Goal: Task Accomplishment & Management: Manage account settings

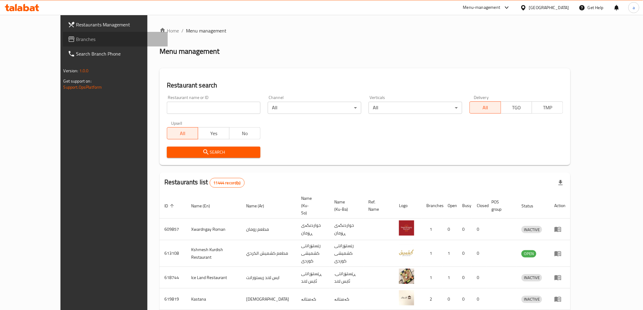
click at [76, 42] on span "Branches" at bounding box center [119, 39] width 87 height 7
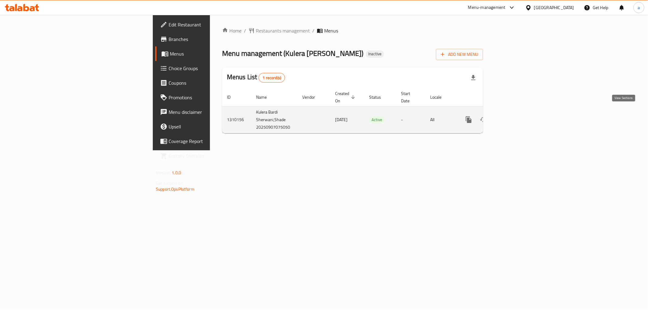
click at [520, 117] on link "enhanced table" at bounding box center [512, 119] width 15 height 15
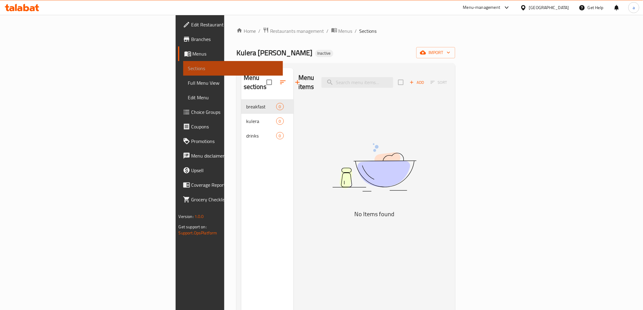
click at [188, 68] on span "Sections" at bounding box center [233, 68] width 90 height 7
click at [193, 57] on span "Menus" at bounding box center [235, 53] width 85 height 7
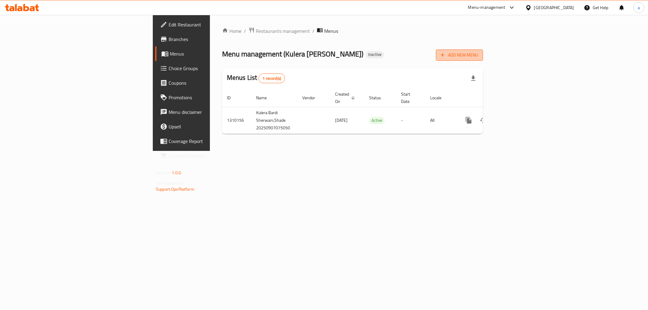
click at [478, 53] on span "Add New Menu" at bounding box center [459, 55] width 37 height 8
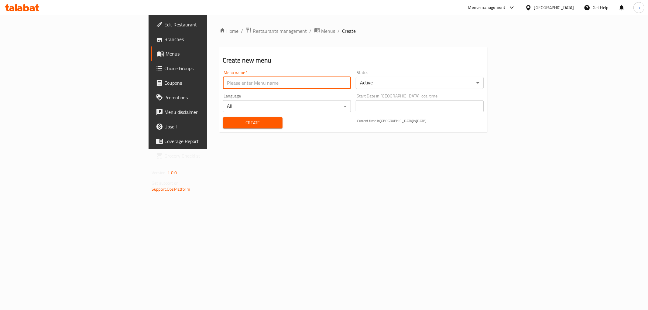
click at [256, 84] on input "text" at bounding box center [287, 83] width 128 height 12
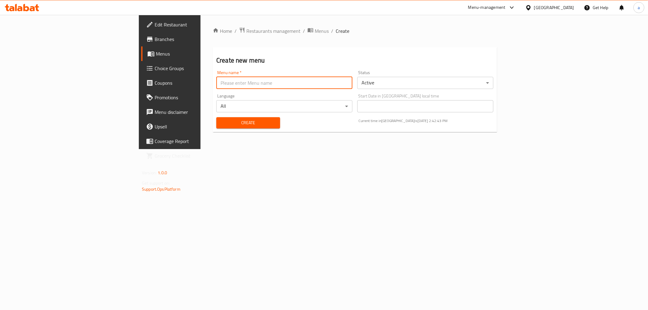
type input "amna"
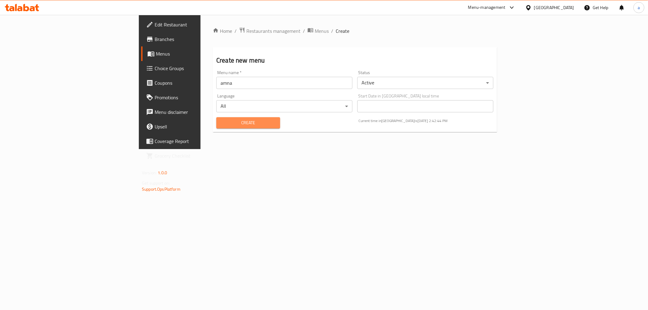
click at [221, 122] on span "Create" at bounding box center [248, 123] width 54 height 8
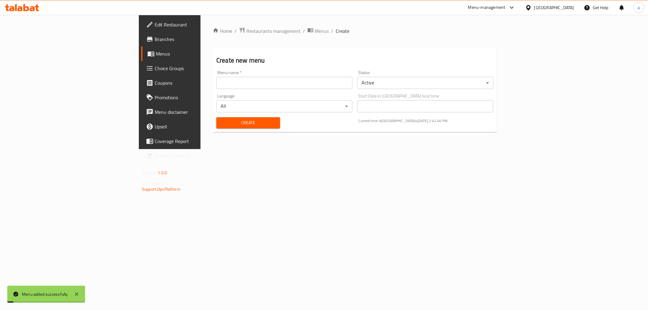
click at [156, 57] on span "Menus" at bounding box center [199, 53] width 86 height 7
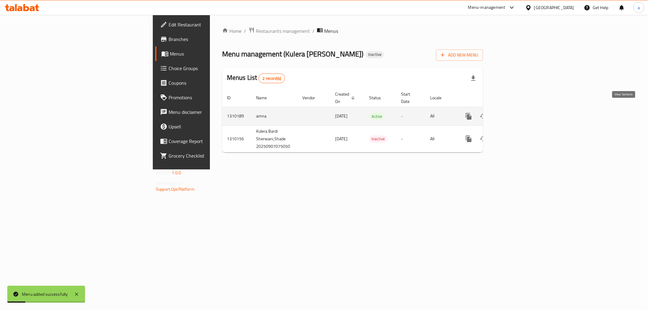
click at [516, 113] on icon "enhanced table" at bounding box center [512, 116] width 7 height 7
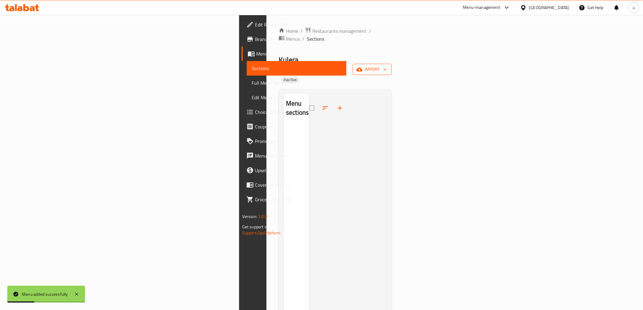
click at [362, 67] on icon "button" at bounding box center [359, 70] width 6 height 6
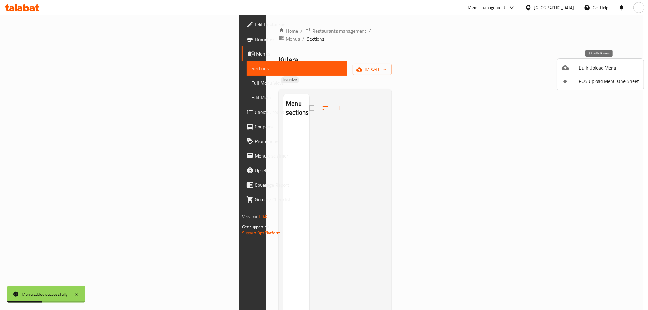
click at [561, 72] on li "Bulk Upload Menu" at bounding box center [600, 67] width 87 height 13
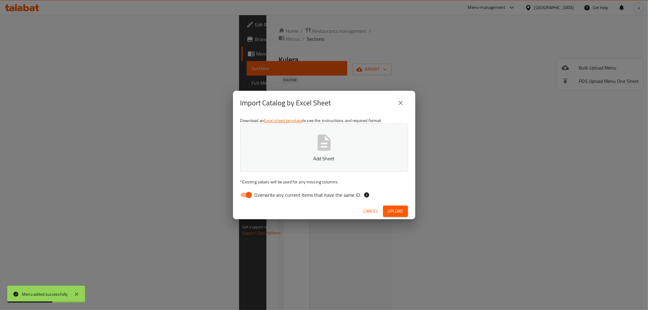
click at [263, 193] on span "Overwrite any current items that have the same ID." at bounding box center [308, 194] width 107 height 7
click at [263, 193] on input "Overwrite any current items that have the same ID." at bounding box center [249, 195] width 35 height 12
checkbox input "false"
click at [279, 155] on p "Add Sheet" at bounding box center [324, 158] width 149 height 7
click at [397, 214] on span "Upload" at bounding box center [395, 212] width 15 height 8
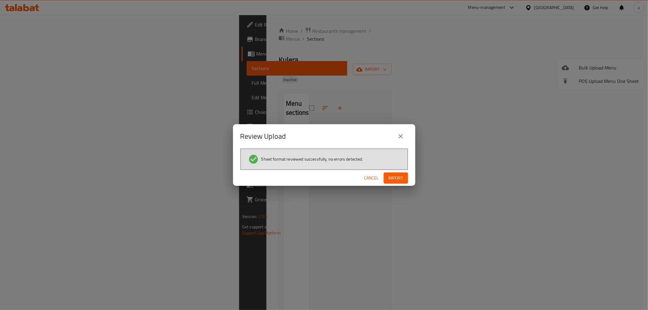
click at [403, 177] on span "Import" at bounding box center [396, 178] width 15 height 8
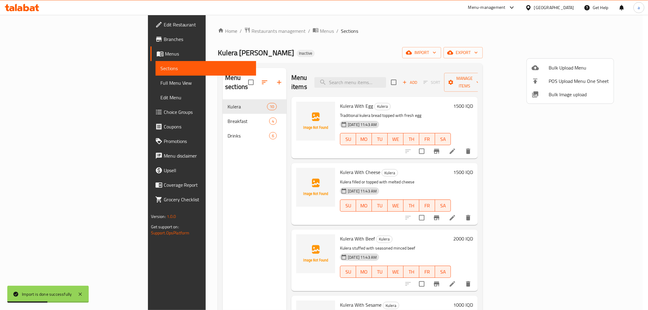
click at [205, 149] on div at bounding box center [324, 155] width 648 height 310
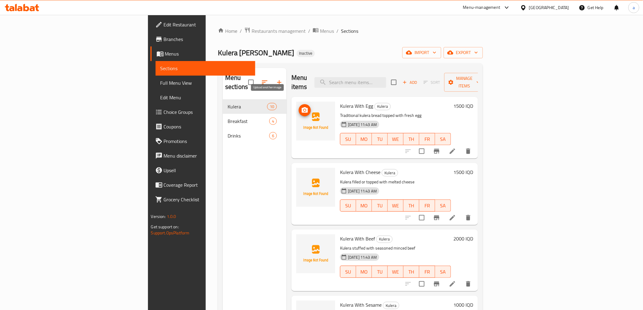
click at [302, 107] on icon "upload picture" at bounding box center [305, 109] width 6 height 5
click at [386, 77] on input "search" at bounding box center [350, 82] width 72 height 11
type input "egg"
click at [299, 104] on button "upload picture" at bounding box center [305, 110] width 12 height 12
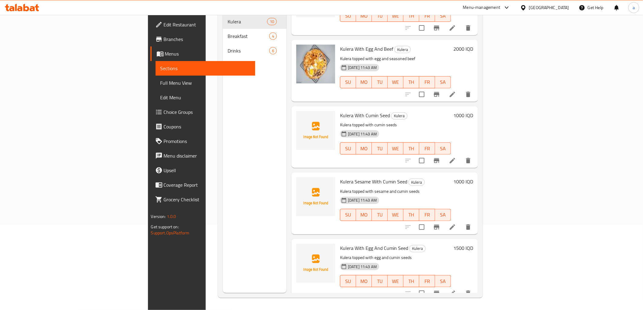
scroll to position [368, 0]
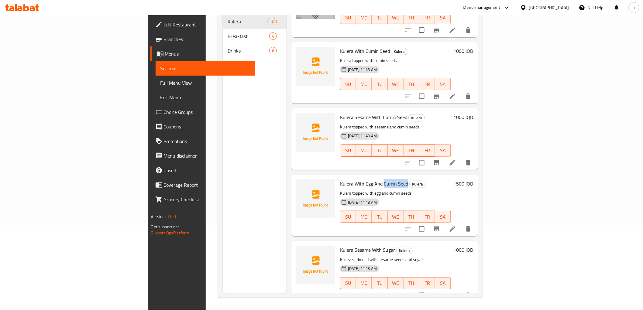
drag, startPoint x: 345, startPoint y: 174, endPoint x: 370, endPoint y: 173, distance: 24.7
click at [370, 180] on h6 "Kulera With Egg And Cumin Seed Kulera" at bounding box center [395, 184] width 111 height 9
copy span "Cumin Seed"
click at [225, 228] on div "Menu sections Kulera 10 Breakfast 4 Drinks 6" at bounding box center [255, 138] width 64 height 310
click at [302, 185] on icon "upload picture" at bounding box center [305, 187] width 6 height 5
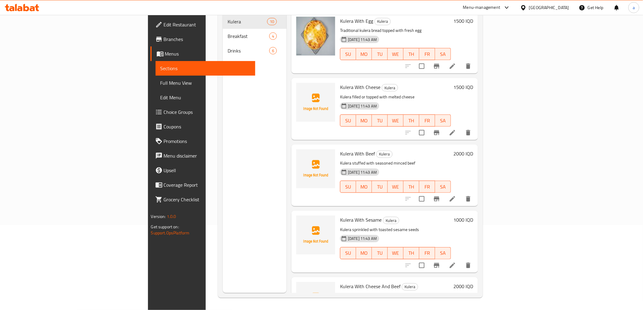
scroll to position [0, 0]
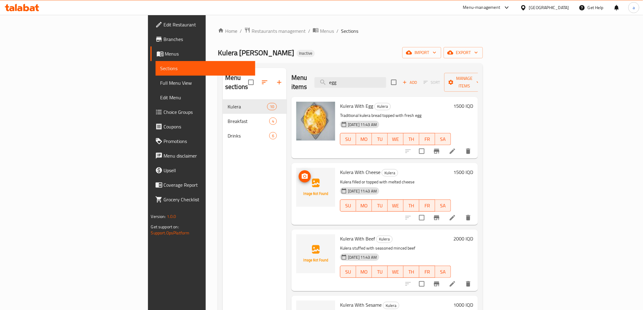
click at [302, 173] on icon "upload picture" at bounding box center [305, 175] width 6 height 5
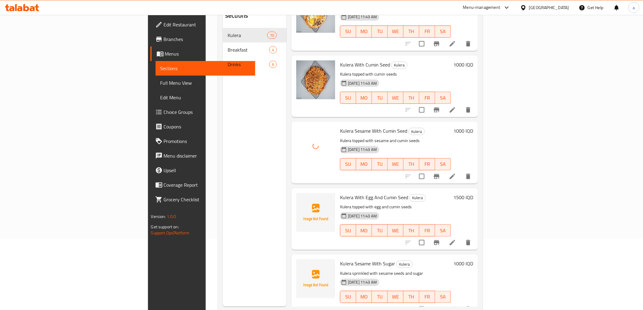
scroll to position [85, 0]
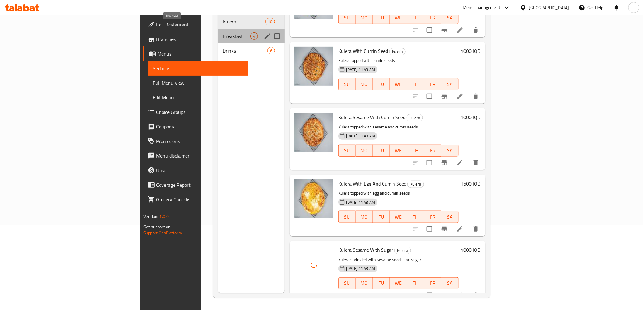
click at [223, 33] on span "Breakfast" at bounding box center [237, 36] width 28 height 7
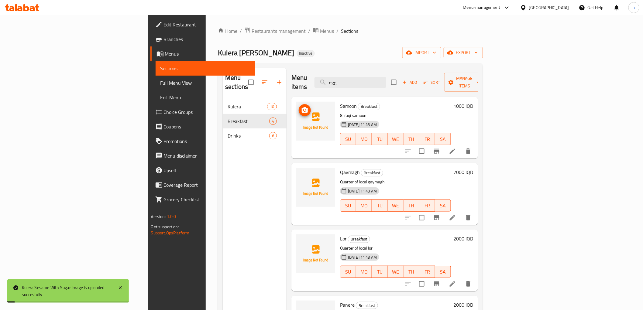
click at [302, 107] on icon "upload picture" at bounding box center [305, 109] width 6 height 5
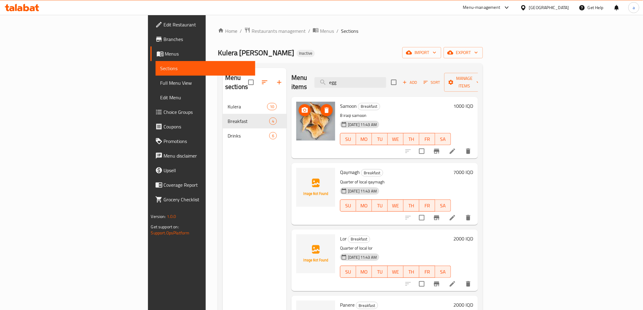
scroll to position [85, 0]
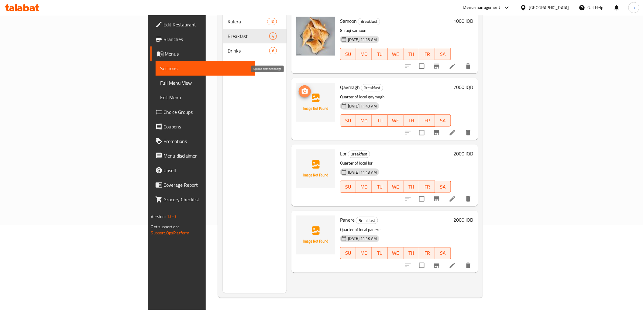
click at [302, 88] on icon "upload picture" at bounding box center [305, 90] width 6 height 5
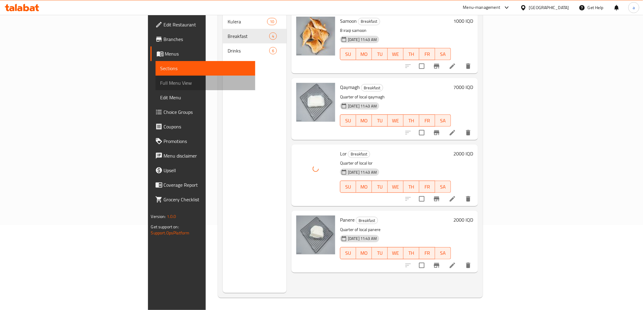
click at [160, 82] on span "Full Menu View" at bounding box center [205, 82] width 90 height 7
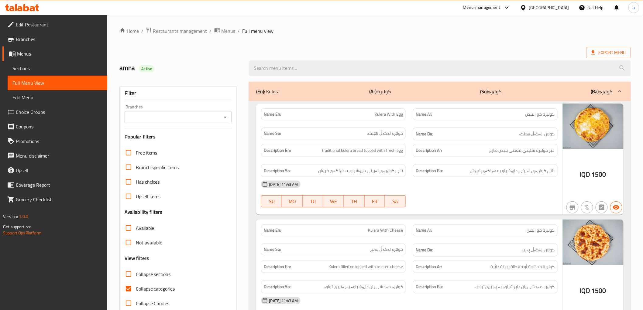
click at [227, 118] on icon "Open" at bounding box center [225, 117] width 7 height 7
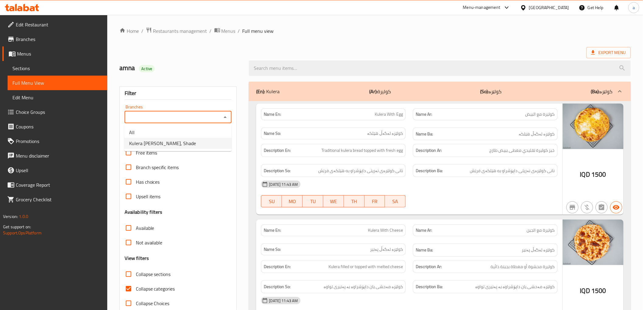
click at [208, 141] on li "Kulera Bardi Sherwani, Shade" at bounding box center [177, 143] width 107 height 11
type input "Kulera Bardi Sherwani, Shade"
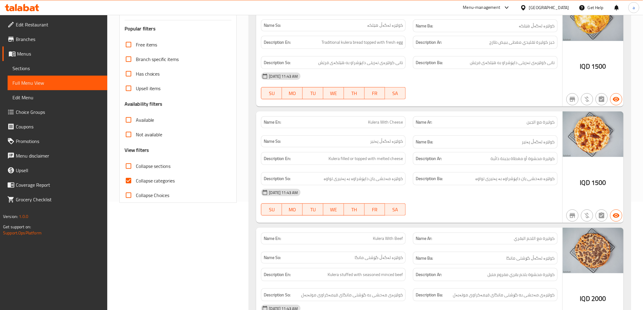
click at [67, 65] on span "Sections" at bounding box center [57, 68] width 90 height 7
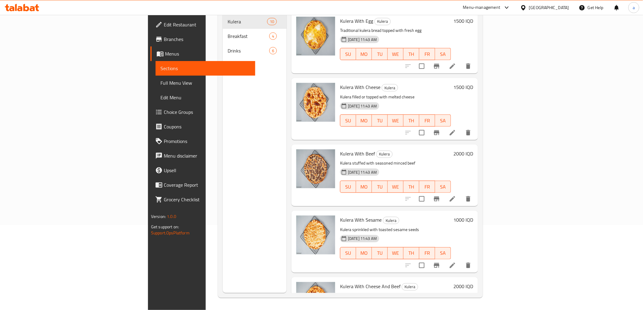
scroll to position [85, 0]
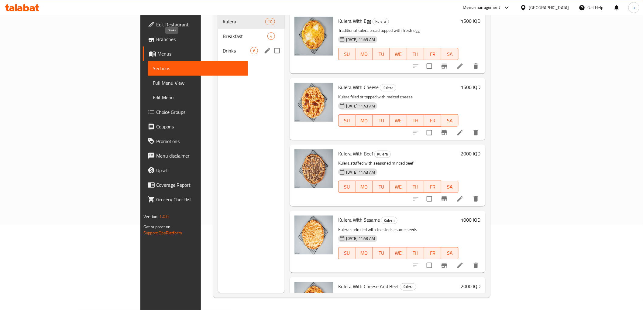
click at [223, 47] on span "Drinks" at bounding box center [237, 50] width 28 height 7
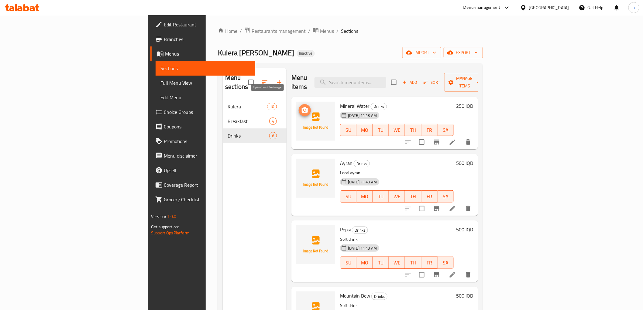
click at [301, 107] on icon "upload picture" at bounding box center [304, 110] width 7 height 7
click at [148, 309] on div "Edit Restaurant Branches Menus Sections Full Menu View Edit Menu Choice Groups …" at bounding box center [201, 170] width 107 height 310
click at [302, 107] on icon "upload picture" at bounding box center [305, 109] width 6 height 5
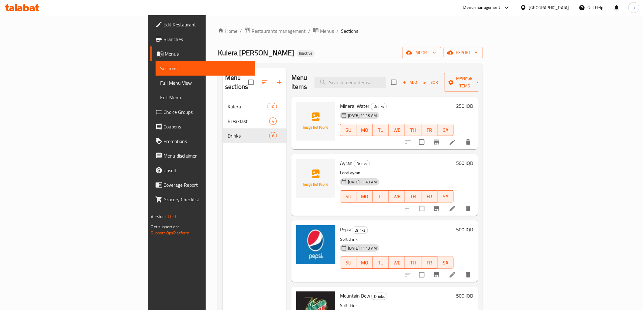
click at [233, 202] on div "Menu sections Kulera 10 Breakfast 4 Drinks 6" at bounding box center [255, 223] width 64 height 310
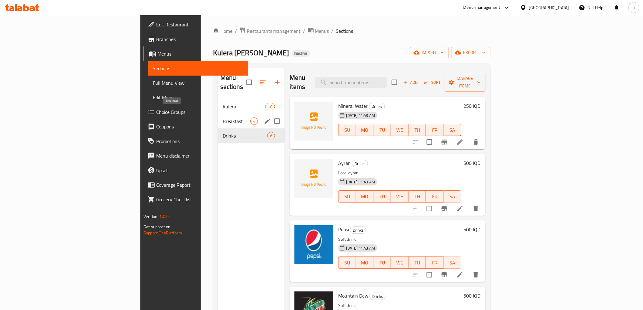
click at [223, 118] on span "Breakfast" at bounding box center [237, 121] width 28 height 7
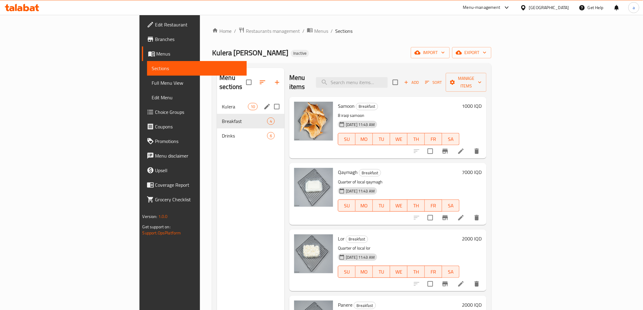
click at [217, 101] on div "Kulera 10" at bounding box center [250, 106] width 67 height 15
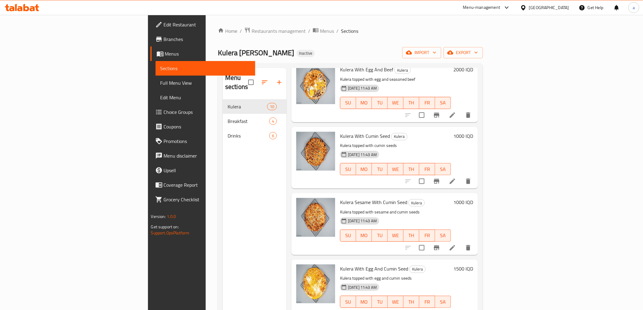
scroll to position [64, 0]
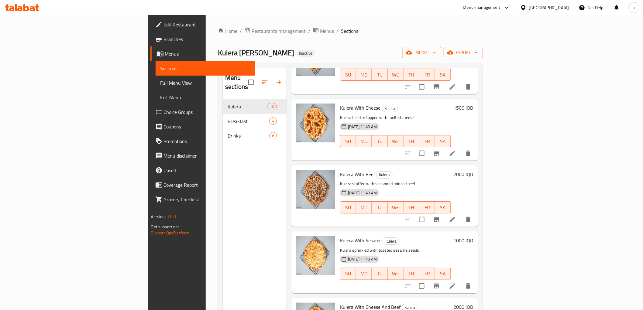
click at [160, 84] on span "Full Menu View" at bounding box center [205, 82] width 90 height 7
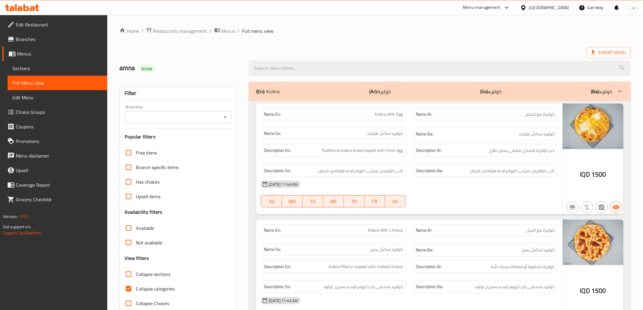
click at [225, 118] on icon "Open" at bounding box center [225, 117] width 7 height 7
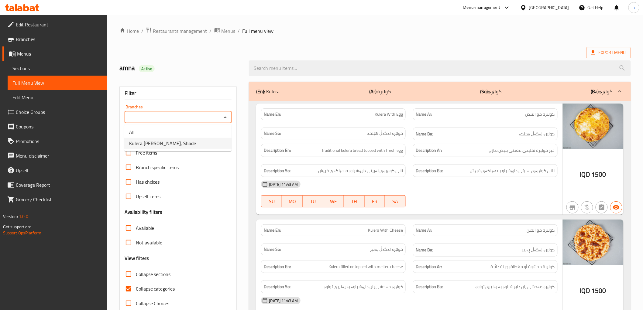
click at [220, 140] on li "Kulera Bardi Sherwani, Shade" at bounding box center [177, 143] width 107 height 11
type input "Kulera Bardi Sherwani, Shade"
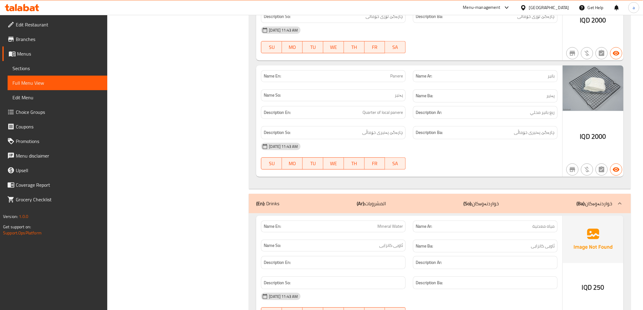
scroll to position [1684, 0]
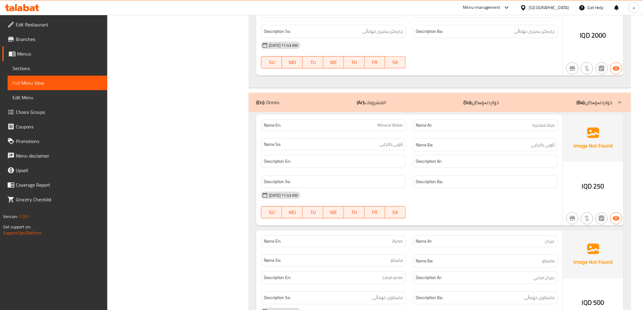
click at [375, 162] on h6 "Description En:" at bounding box center [333, 162] width 139 height 8
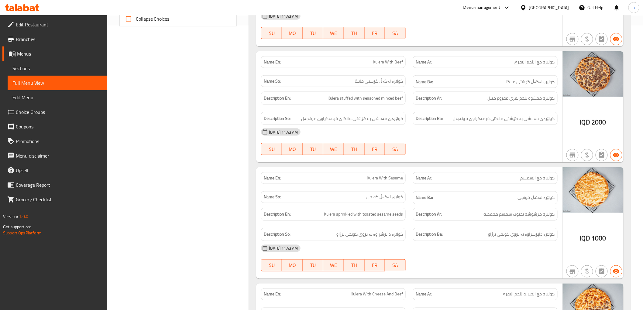
scroll to position [0, 0]
